Goal: Use online tool/utility: Utilize a website feature to perform a specific function

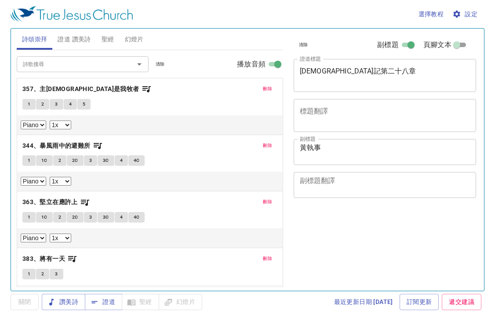
select select "1"
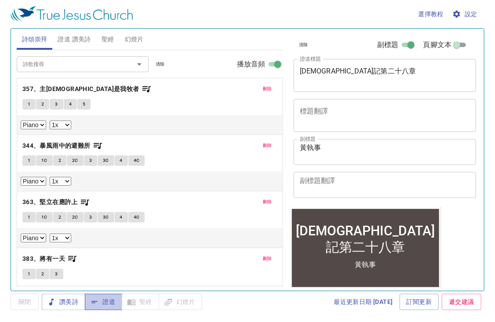
click at [117, 302] on button "證道" at bounding box center [103, 302] width 37 height 16
click at [28, 105] on span "1" at bounding box center [29, 104] width 3 height 8
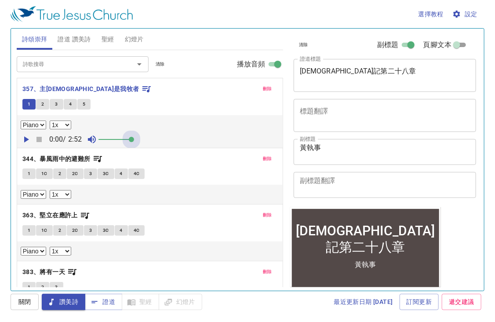
drag, startPoint x: 108, startPoint y: 141, endPoint x: 189, endPoint y: 143, distance: 81.3
click at [189, 143] on div "0:00 / 2:52" at bounding box center [150, 139] width 258 height 13
click at [27, 140] on icon "button" at bounding box center [26, 139] width 11 height 11
click at [476, 14] on span "設定" at bounding box center [465, 14] width 23 height 11
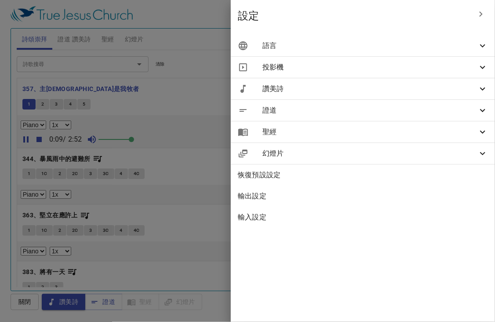
click at [435, 41] on span "語言" at bounding box center [369, 45] width 215 height 11
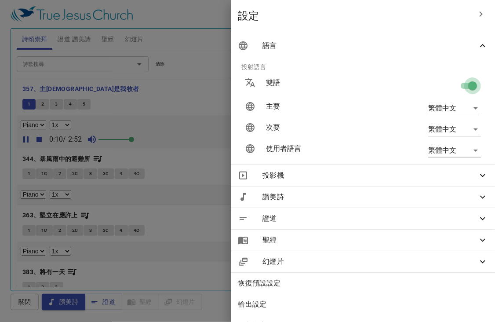
click at [465, 86] on input "checkbox" at bounding box center [472, 87] width 50 height 17
checkbox input "false"
click at [151, 115] on div at bounding box center [247, 161] width 495 height 322
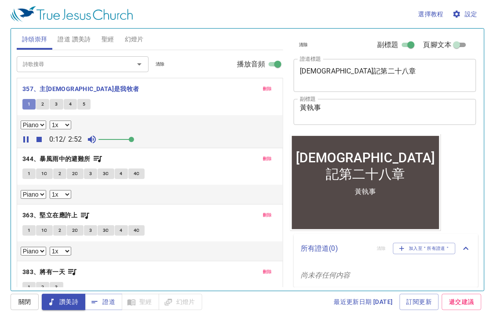
click at [26, 107] on button "1" at bounding box center [28, 104] width 13 height 11
click at [470, 156] on div "清除 副標題 頁腳文本 證道標題 申命記第二十八章 x 證道標題 副標題 黃執事 x 副標題 頁腳文本 頁腳文本 所有證道 ( 0 ) 清除 加入至＂所有證道…" at bounding box center [384, 156] width 195 height 262
click at [98, 157] on icon "button" at bounding box center [98, 159] width 8 height 6
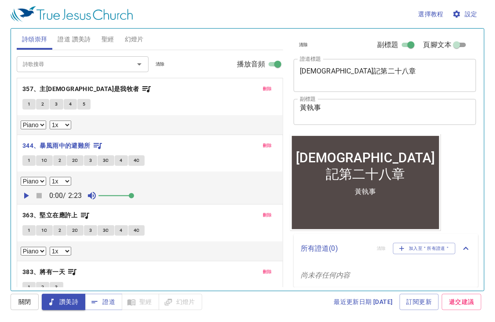
click at [26, 194] on icon "button" at bounding box center [26, 196] width 5 height 6
click at [28, 157] on span "1" at bounding box center [29, 160] width 3 height 8
click at [27, 159] on button "1" at bounding box center [28, 160] width 13 height 11
click at [28, 161] on span "1" at bounding box center [29, 160] width 3 height 8
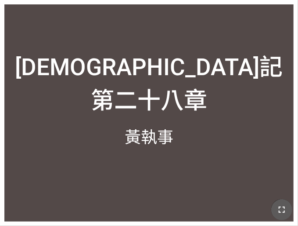
click at [280, 209] on icon "button" at bounding box center [282, 210] width 6 height 6
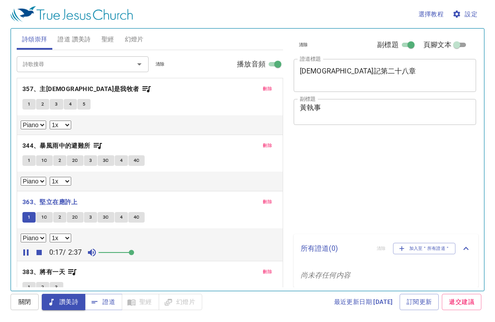
select select "1"
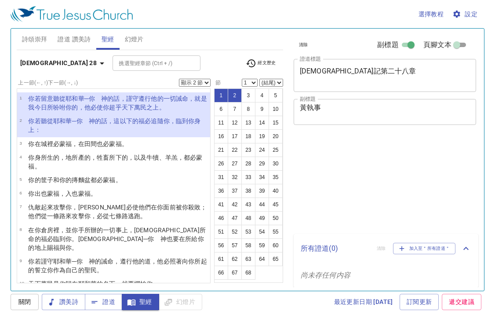
select select "2"
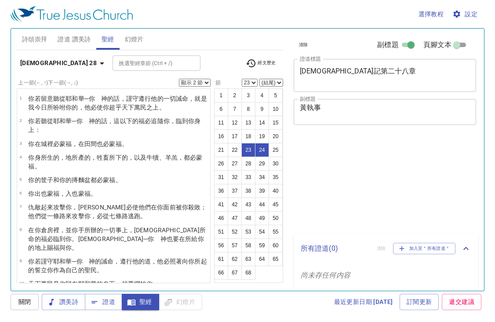
select select "2"
select select "23"
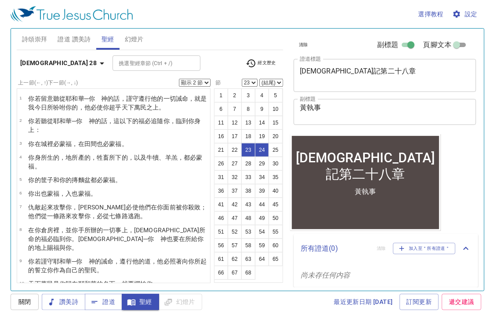
scroll to position [316, 0]
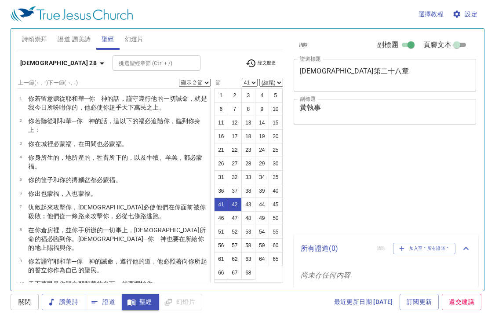
select select "2"
select select "41"
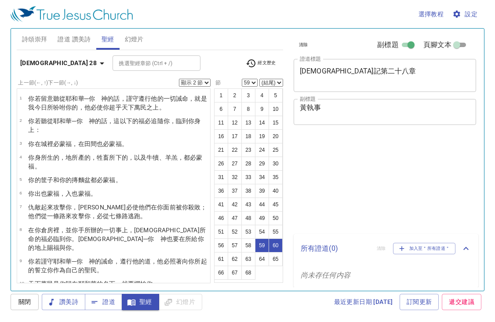
select select "2"
select select "59"
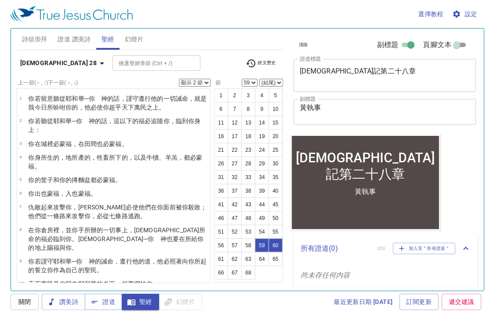
scroll to position [1122, 0]
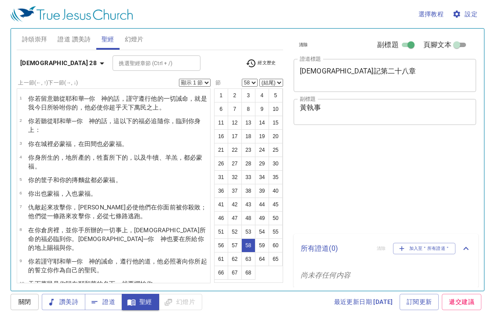
select select "58"
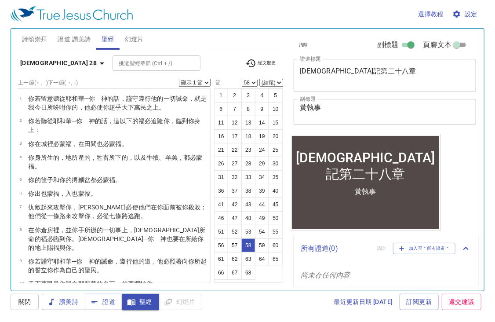
scroll to position [1045, 0]
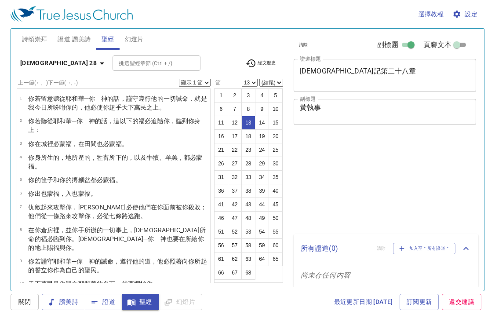
select select "13"
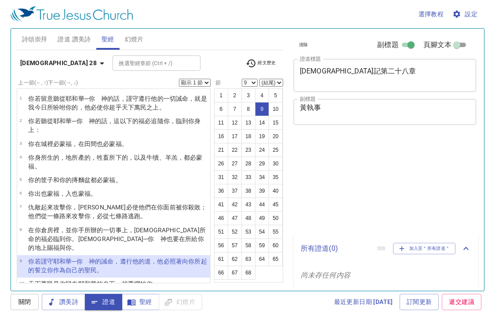
select select "9"
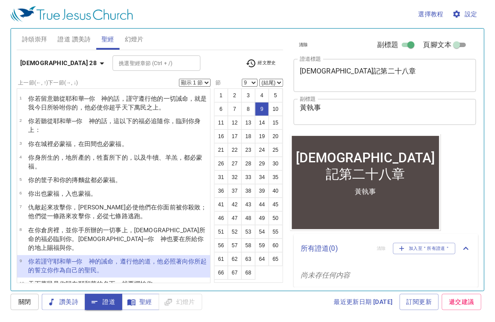
scroll to position [264, 0]
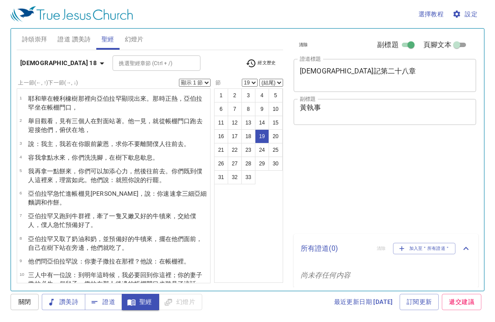
select select "19"
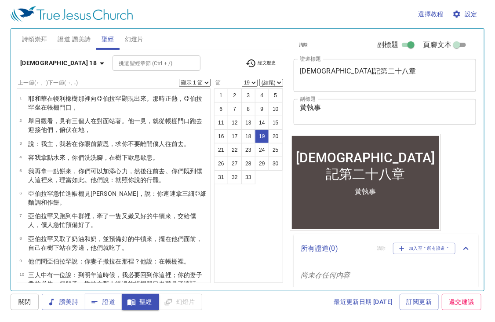
click at [39, 62] on b "[DEMOGRAPHIC_DATA] 18" at bounding box center [58, 63] width 76 height 11
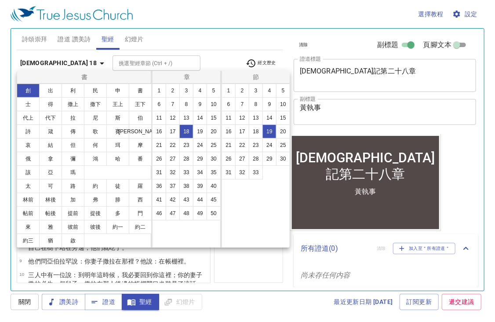
scroll to position [279, 0]
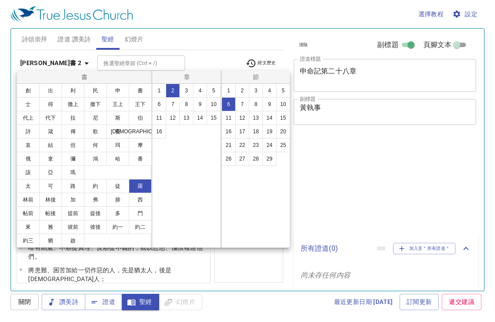
select select "6"
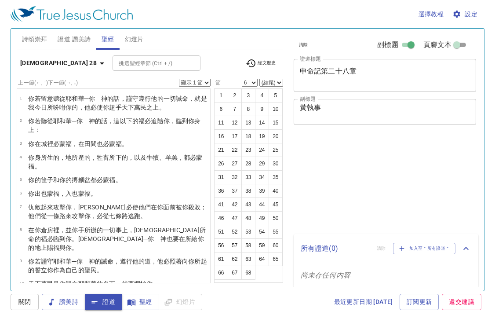
select select "6"
